Goal: Find specific page/section: Find specific page/section

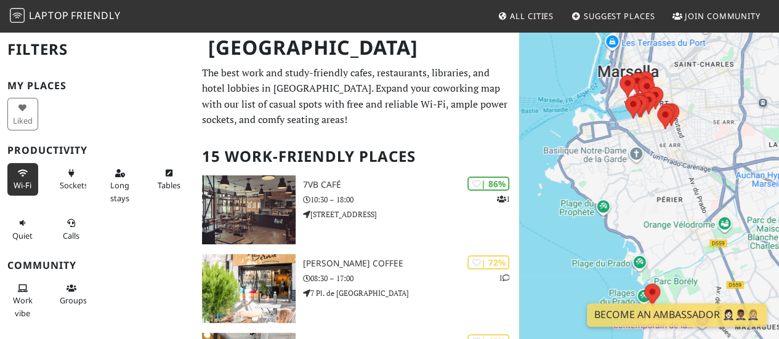
click at [15, 173] on button "Wi-Fi" at bounding box center [22, 179] width 31 height 33
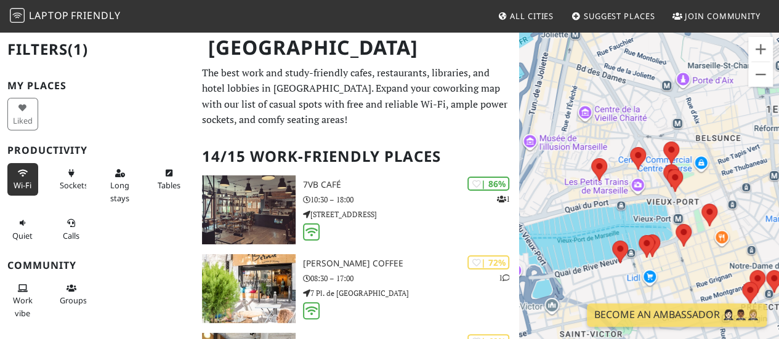
drag, startPoint x: 661, startPoint y: 139, endPoint x: 729, endPoint y: 132, distance: 67.4
click at [729, 132] on div "Para desplazarte, pulsa las teclas de flecha." at bounding box center [649, 200] width 260 height 339
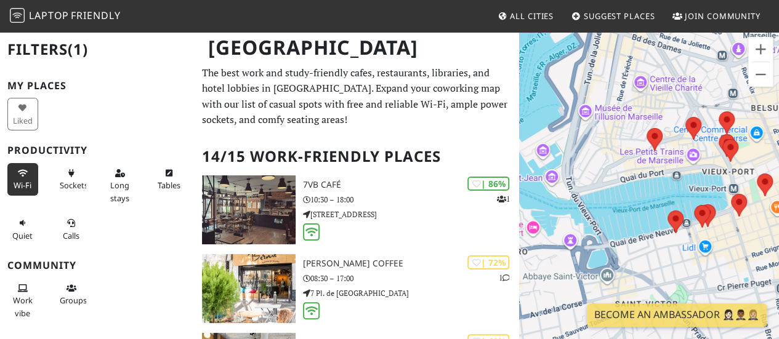
drag, startPoint x: 657, startPoint y: 144, endPoint x: 714, endPoint y: 104, distance: 69.9
click at [714, 104] on div "Para desplazarte, pulsa las teclas de flecha." at bounding box center [649, 200] width 260 height 339
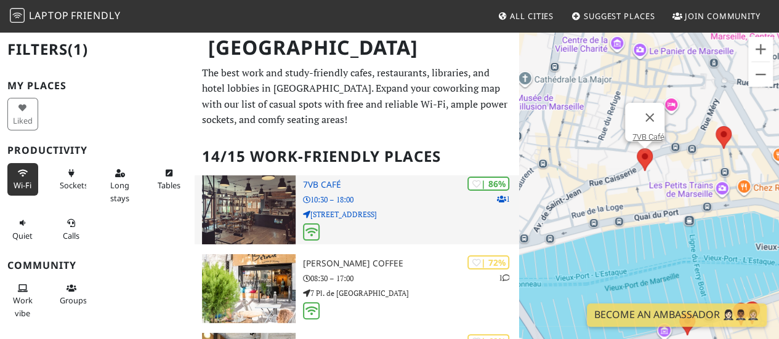
click at [405, 214] on p "[STREET_ADDRESS]" at bounding box center [411, 215] width 216 height 12
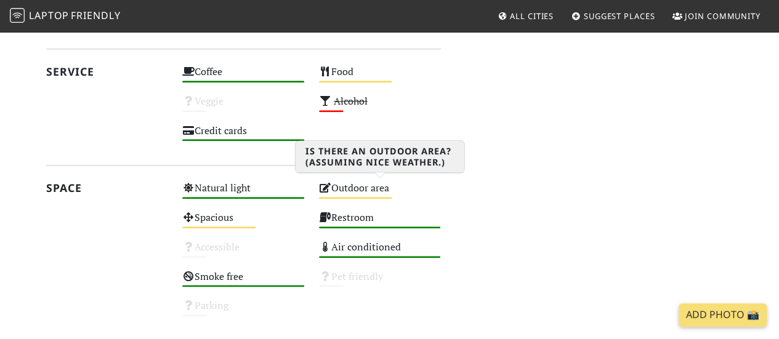
scroll to position [739, 0]
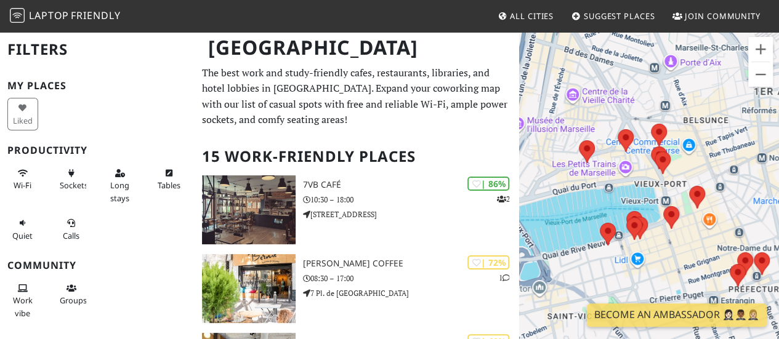
drag, startPoint x: 570, startPoint y: 151, endPoint x: 639, endPoint y: 176, distance: 72.7
click at [639, 176] on div "Para desplazarte, pulsa las teclas de flecha." at bounding box center [649, 200] width 260 height 339
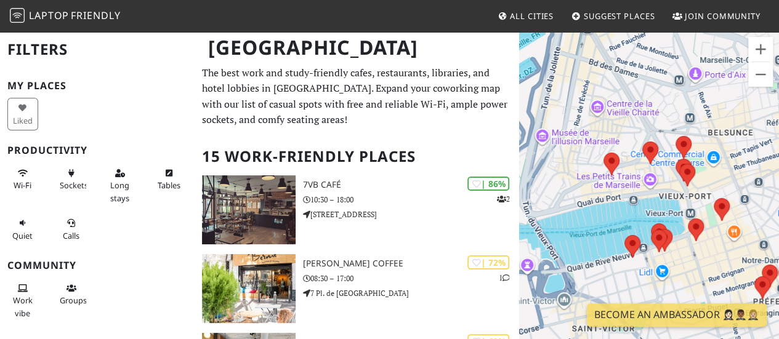
drag, startPoint x: 719, startPoint y: 241, endPoint x: 703, endPoint y: 179, distance: 64.1
click at [703, 180] on div "Para desplazarte, pulsa las teclas de flecha." at bounding box center [649, 200] width 260 height 339
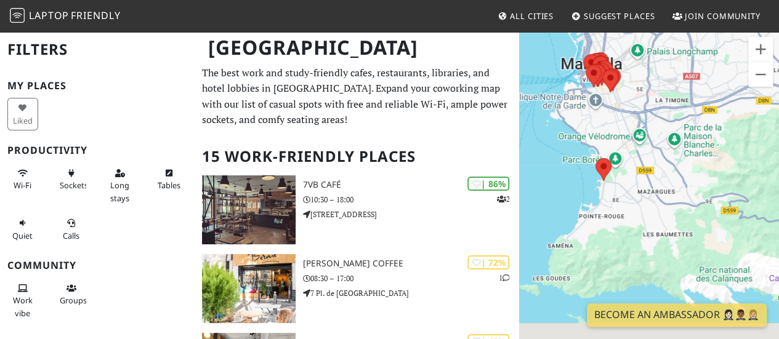
drag, startPoint x: 689, startPoint y: 261, endPoint x: 647, endPoint y: 110, distance: 156.4
click at [647, 110] on div "Para desplazarte, pulsa las teclas de flecha." at bounding box center [649, 200] width 260 height 339
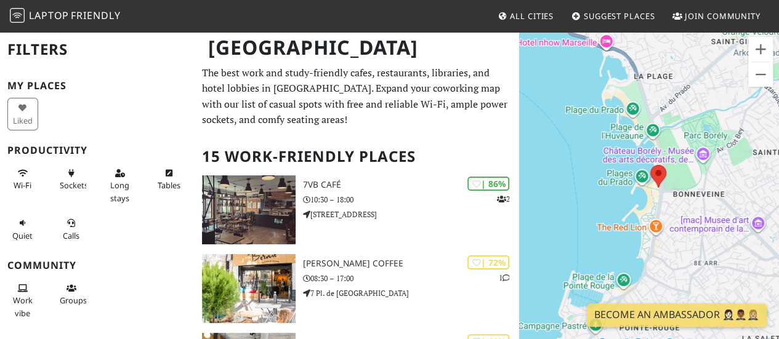
drag, startPoint x: 622, startPoint y: 212, endPoint x: 666, endPoint y: 214, distance: 43.7
click at [666, 214] on div "Para desplazarte, pulsa las teclas de flecha." at bounding box center [649, 200] width 260 height 339
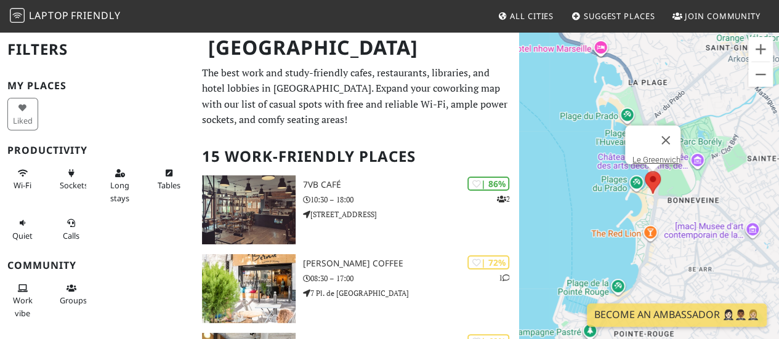
click at [645, 171] on area at bounding box center [645, 171] width 0 height 0
click at [653, 155] on link "Le Greenwich" at bounding box center [657, 159] width 48 height 9
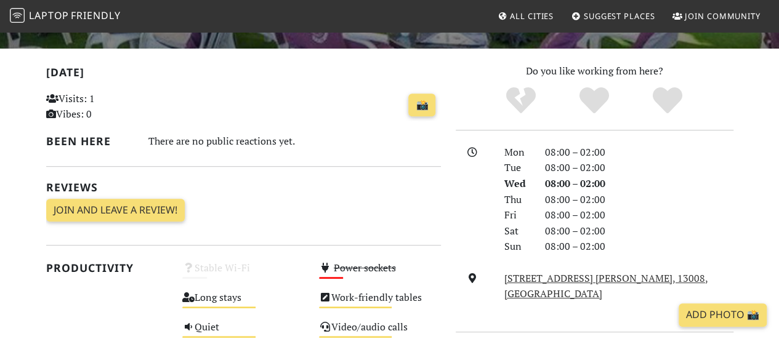
scroll to position [246, 0]
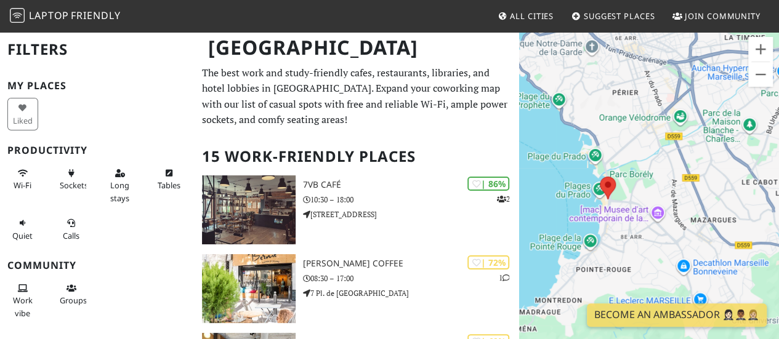
drag, startPoint x: 668, startPoint y: 246, endPoint x: 622, endPoint y: 131, distance: 123.5
click at [622, 131] on div "Para desplazarte, pulsa las teclas de flecha." at bounding box center [649, 200] width 260 height 339
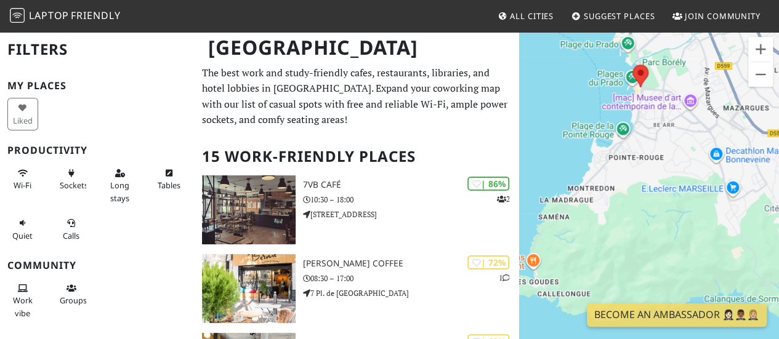
drag, startPoint x: 676, startPoint y: 158, endPoint x: 686, endPoint y: 105, distance: 53.9
click at [686, 105] on div "Para desplazarte, pulsa las teclas de flecha." at bounding box center [649, 200] width 260 height 339
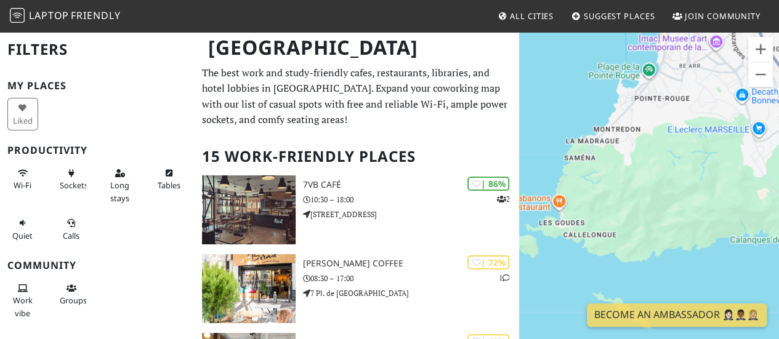
drag, startPoint x: 639, startPoint y: 205, endPoint x: 666, endPoint y: 139, distance: 72.1
click at [666, 139] on div "Para desplazarte, pulsa las teclas de flecha." at bounding box center [649, 200] width 260 height 339
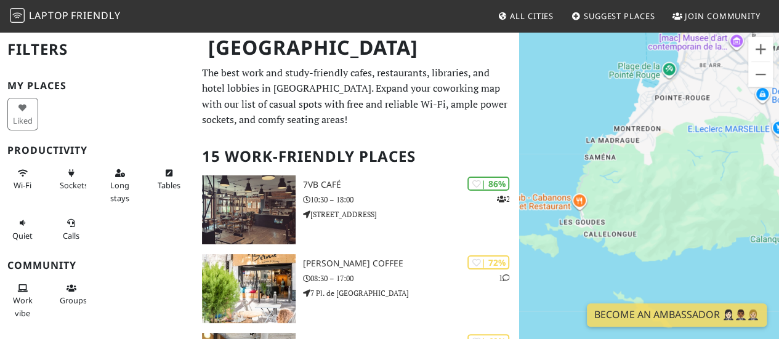
drag, startPoint x: 658, startPoint y: 177, endPoint x: 620, endPoint y: 187, distance: 40.0
click at [622, 190] on div "Para desplazarte, pulsa las teclas de flecha." at bounding box center [649, 200] width 260 height 339
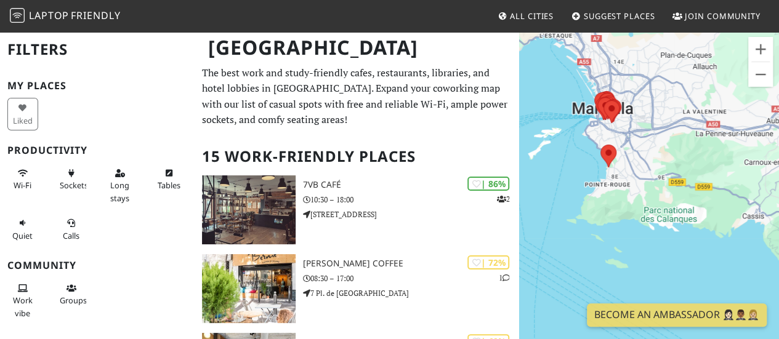
drag, startPoint x: 652, startPoint y: 182, endPoint x: 618, endPoint y: 211, distance: 43.7
click at [618, 211] on div "Para desplazarte, pulsa las teclas de flecha." at bounding box center [649, 200] width 260 height 339
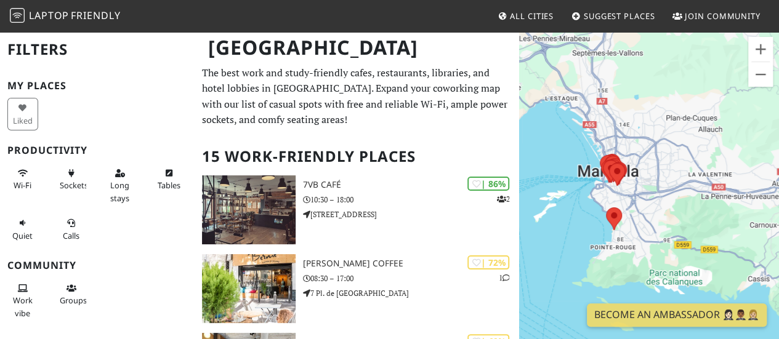
drag, startPoint x: 629, startPoint y: 163, endPoint x: 632, endPoint y: 201, distance: 38.3
click at [632, 201] on div "Para desplazarte, pulsa las teclas de flecha." at bounding box center [649, 200] width 260 height 339
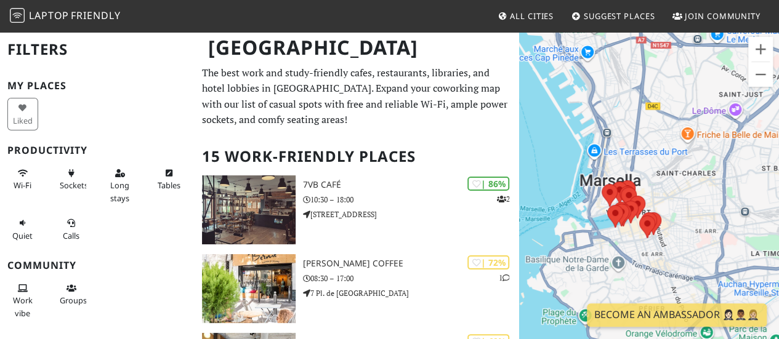
drag, startPoint x: 636, startPoint y: 192, endPoint x: 647, endPoint y: 118, distance: 75.4
click at [647, 118] on div "Para desplazarte, pulsa las teclas de flecha." at bounding box center [649, 200] width 260 height 339
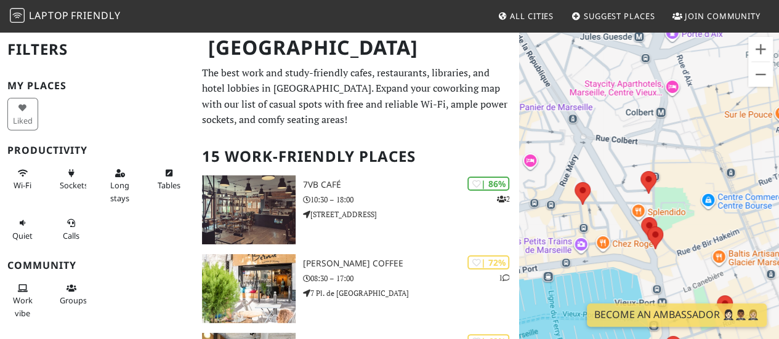
drag, startPoint x: 645, startPoint y: 203, endPoint x: 685, endPoint y: 95, distance: 114.4
click at [685, 95] on div "Para desplazarte, pulsa las teclas de flecha." at bounding box center [649, 200] width 260 height 339
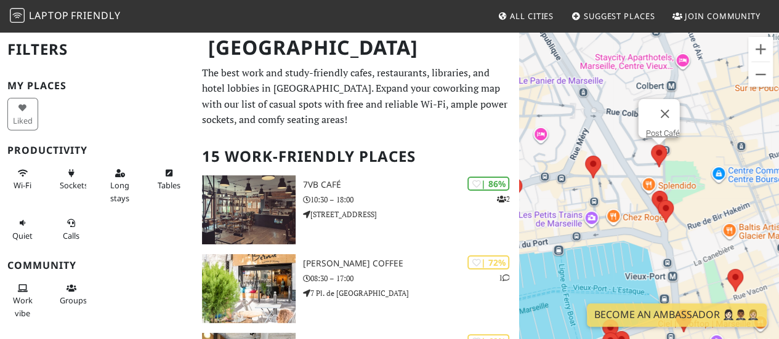
click at [651, 145] on area at bounding box center [651, 145] width 0 height 0
click at [658, 129] on link "Post Café" at bounding box center [663, 133] width 34 height 9
